Goal: Use online tool/utility: Utilize a website feature to perform a specific function

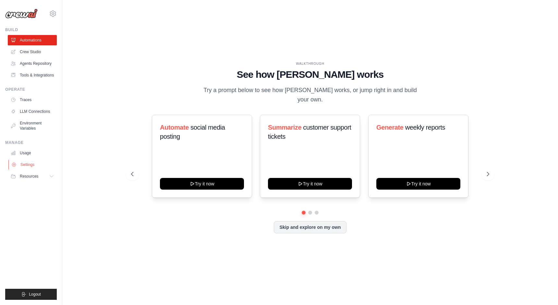
click at [21, 165] on link "Settings" at bounding box center [32, 165] width 49 height 10
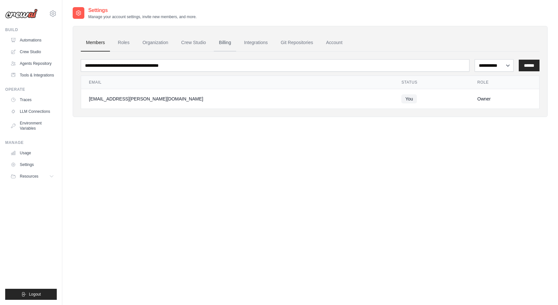
click at [224, 43] on link "Billing" at bounding box center [225, 43] width 22 height 18
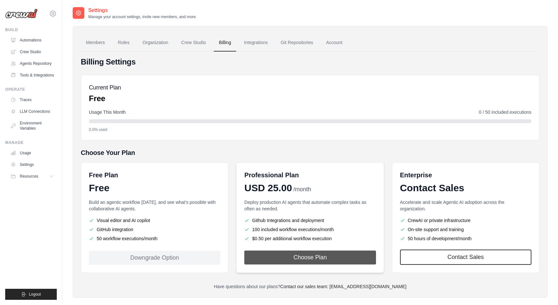
click at [289, 256] on button "Choose Plan" at bounding box center [309, 258] width 131 height 14
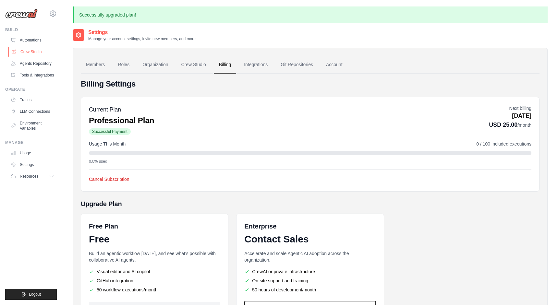
click at [37, 53] on link "Crew Studio" at bounding box center [32, 52] width 49 height 10
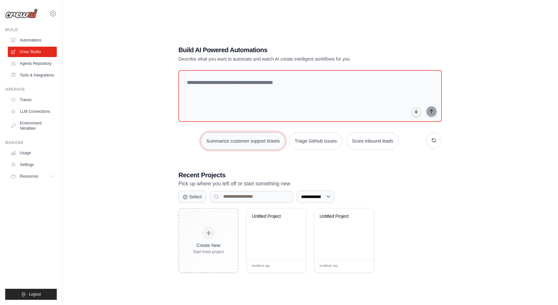
click at [267, 143] on button "Summarize customer support tickets" at bounding box center [243, 141] width 84 height 18
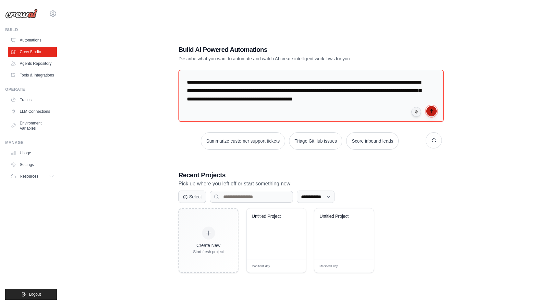
click at [432, 110] on icon "submit" at bounding box center [431, 111] width 3 height 4
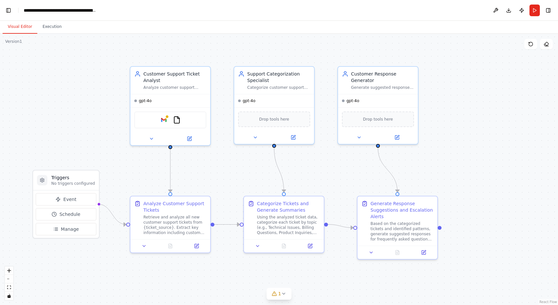
scroll to position [0, 8]
click at [72, 179] on h3 "Triggers" at bounding box center [73, 178] width 44 height 6
click at [53, 112] on div ".deletable-edge-delete-btn { width: 20px; height: 20px; border: 0px solid #ffff…" at bounding box center [279, 170] width 558 height 272
click at [165, 83] on div "Customer Support Ticket Analyst Analyze customer support tickets from {ticket_s…" at bounding box center [174, 78] width 63 height 19
click at [266, 86] on div "Categorize customer support tickets by topic (technical issues, billing, produc…" at bounding box center [278, 86] width 63 height 5
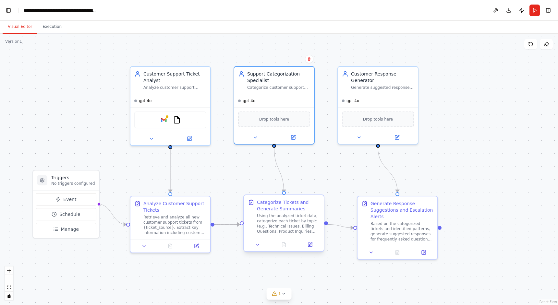
click at [274, 213] on div "Categorize Tickets and Generate Summaries Using the analyzed ticket data, categ…" at bounding box center [288, 216] width 63 height 35
click at [233, 89] on div ".deletable-edge-delete-btn { width: 20px; height: 20px; border: 0px solid #ffff…" at bounding box center [279, 170] width 558 height 272
click at [247, 87] on div "Support Categorization Specialist Categorize customer support tickets by topic …" at bounding box center [274, 78] width 72 height 19
click at [210, 43] on div ".deletable-edge-delete-btn { width: 20px; height: 20px; border: 0px solid #ffff…" at bounding box center [279, 170] width 558 height 272
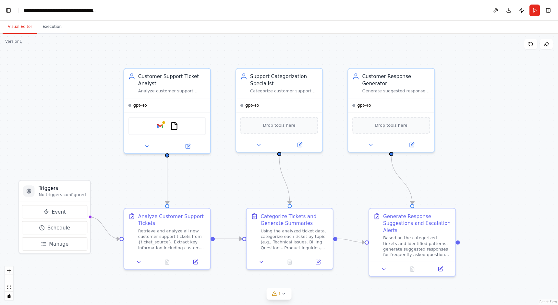
click at [210, 43] on div ".deletable-edge-delete-btn { width: 20px; height: 20px; border: 0px solid #ffff…" at bounding box center [279, 170] width 558 height 272
click at [151, 239] on div "Retrieve and analyze all new customer support tickets from {ticket_source}. Ext…" at bounding box center [172, 238] width 68 height 22
click at [6, 8] on button "Toggle Left Sidebar" at bounding box center [8, 10] width 9 height 9
